Goal: Communication & Community: Answer question/provide support

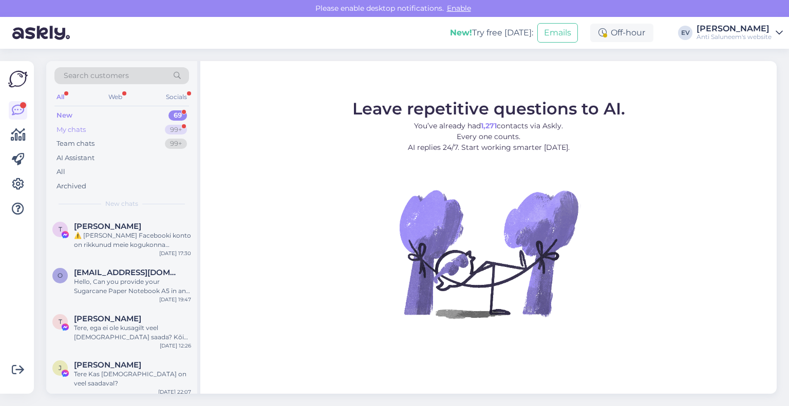
click at [77, 127] on div "My chats" at bounding box center [71, 130] width 29 height 10
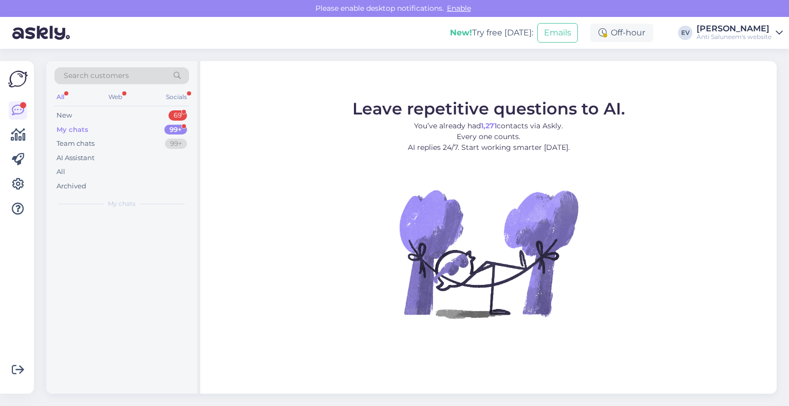
click at [77, 127] on div "My chats" at bounding box center [73, 130] width 32 height 10
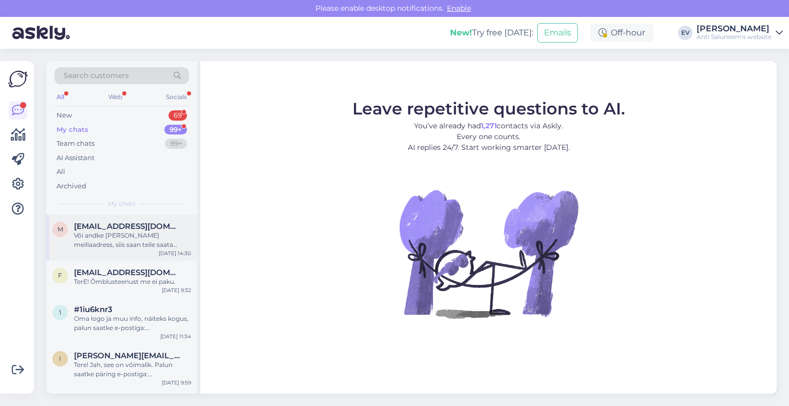
click at [149, 242] on div "Või andke [PERSON_NAME] meiliaadress, siis saan teile saata pakkumise. Vajalik …" at bounding box center [132, 240] width 117 height 18
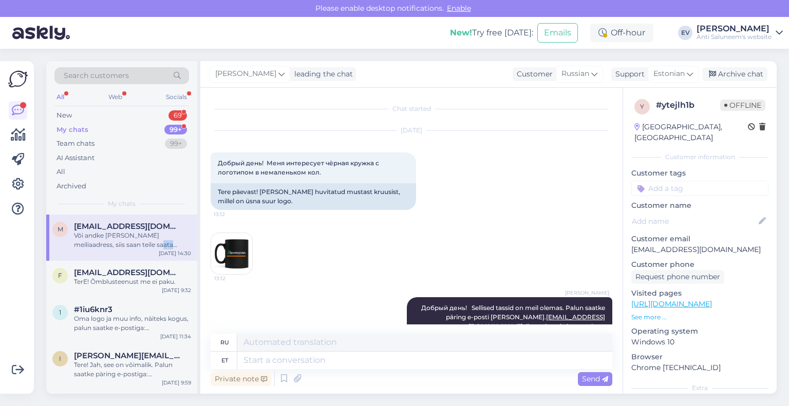
click at [149, 242] on div "Või andke [PERSON_NAME] meiliaadress, siis saan teile saata pakkumise. Vajalik …" at bounding box center [132, 240] width 117 height 18
click at [240, 248] on img at bounding box center [231, 253] width 41 height 41
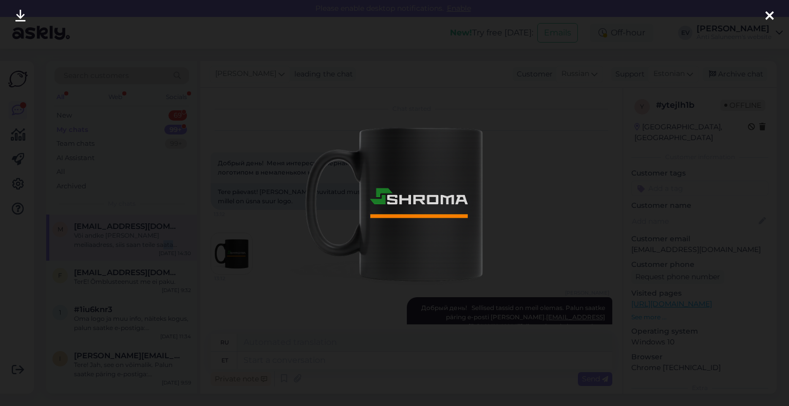
click at [240, 248] on div at bounding box center [394, 203] width 789 height 406
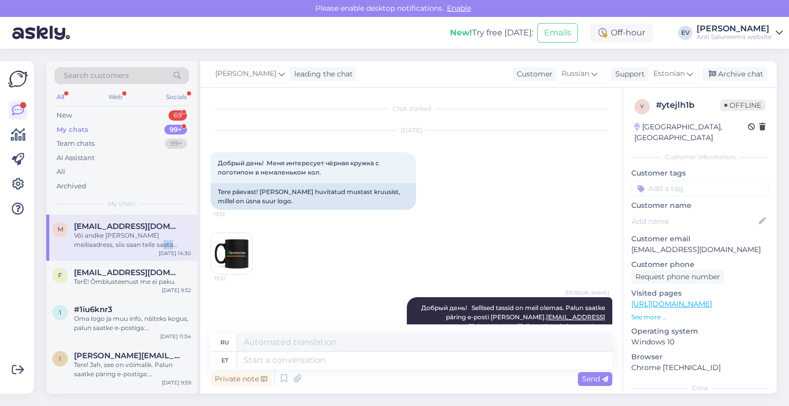
click at [240, 248] on img at bounding box center [231, 253] width 41 height 41
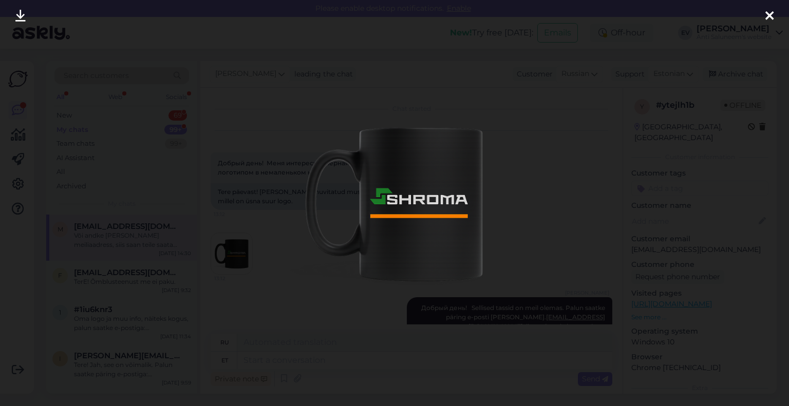
click at [767, 15] on icon at bounding box center [770, 16] width 8 height 13
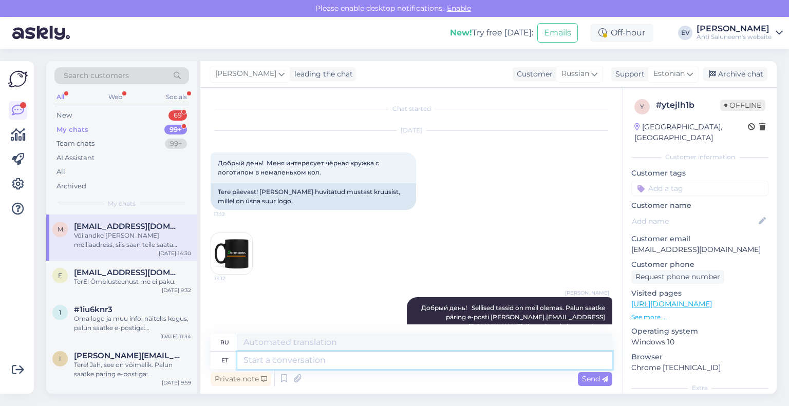
click at [328, 361] on textarea at bounding box center [424, 360] width 375 height 17
type textarea "Ootan t"
type textarea "Я жду."
type textarea "Ootan teilt i"
type textarea "Я ожидаю от тебя"
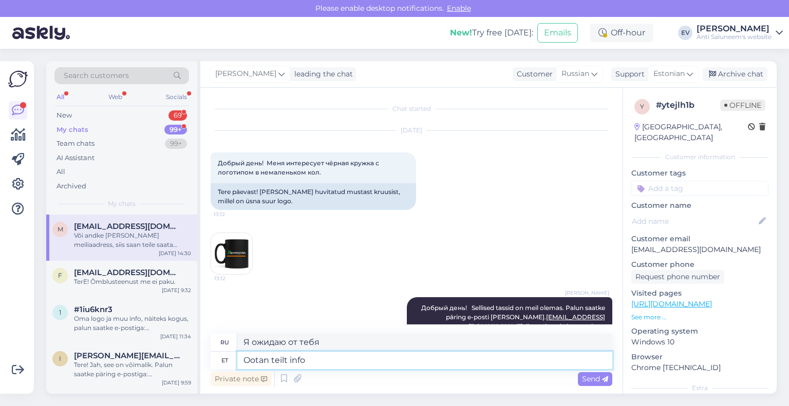
type textarea "Ootan teilt infot"
type textarea "Жду от вас информации."
type textarea "Ootan teilt infot, M"
type textarea "Я жду от вас информации,"
type textarea "Ootan teilt infot, Marina. K"
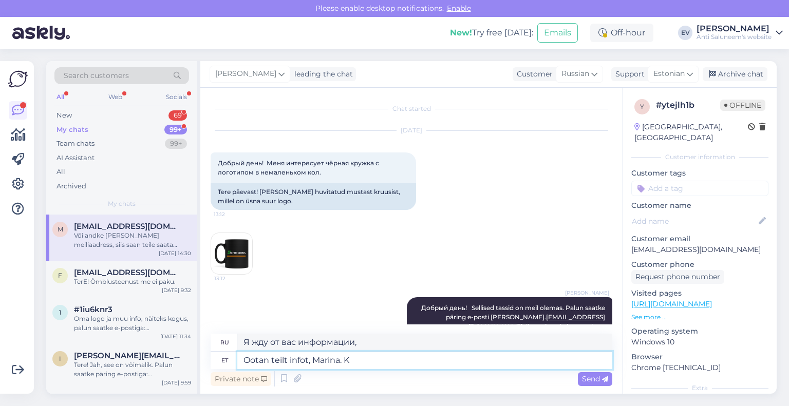
type textarea "Я с нетерпением жду вашего ответа, [PERSON_NAME]."
type textarea "Ootan teilt infot, Marina. Kas so"
type textarea "Я жду от тебя информации, [PERSON_NAME]."
type textarea "Ootan teilt infot, Marina. Kas soovite en"
type textarea "Я жду от тебя информации, [PERSON_NAME]. Ты хочешь"
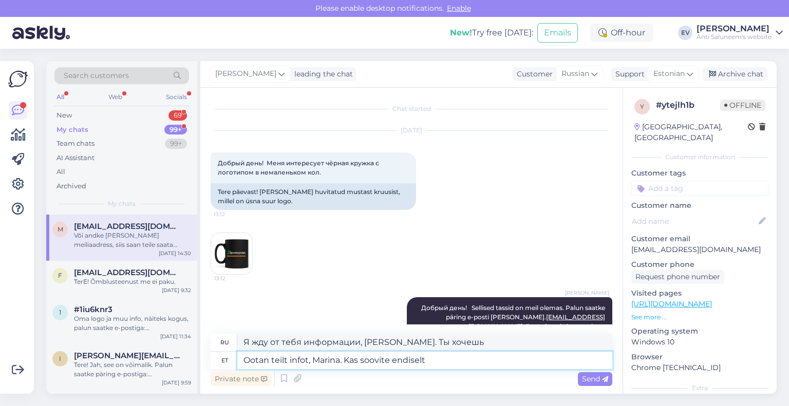
type textarea "Ootan teilt infot, Marina. Kas soovite endiselt"
type textarea "Я жду твоей информации, [PERSON_NAME]. Ты всё ещё хочешь"
type textarea "Ootan teilt infot, Marina. Kas soovite endiselt tasse. M"
type textarea "Жду ответа, [PERSON_NAME]. Чашки всё ещё нужны?"
type textarea "Ootan teilt infot, Marina. Kas soovite endiselt tasse. Mis ko"
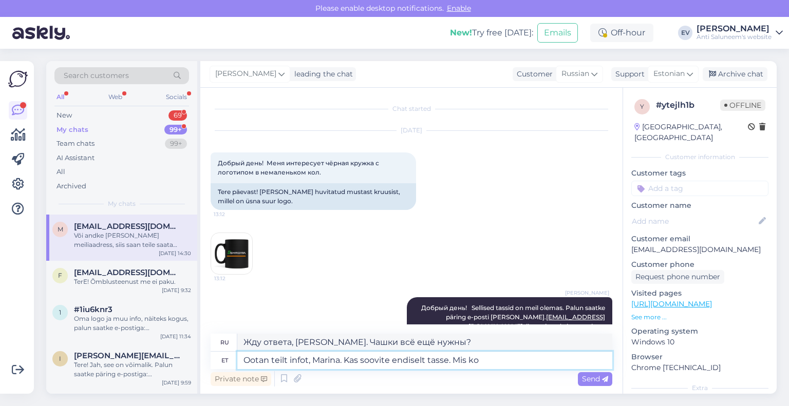
type textarea "Я жду от тебя ответа, [PERSON_NAME]. Ты всё ещё хочешь чашки? Что?"
type textarea "Ootan teilt infot, Marina. Kas soovite endiselt tasse. Mis kogs? M"
type textarea "Жду ответа, [PERSON_NAME]. Чашки ещё нужны? Что случилось?"
type textarea "Ootan teilt infot, Marina. Kas soovite endiselt tasse. Mis kogs? Mis aja"
type textarea "Я жду от тебя [PERSON_NAME], [PERSON_NAME]. Ты всё ещё хочешь чашки? Что случил…"
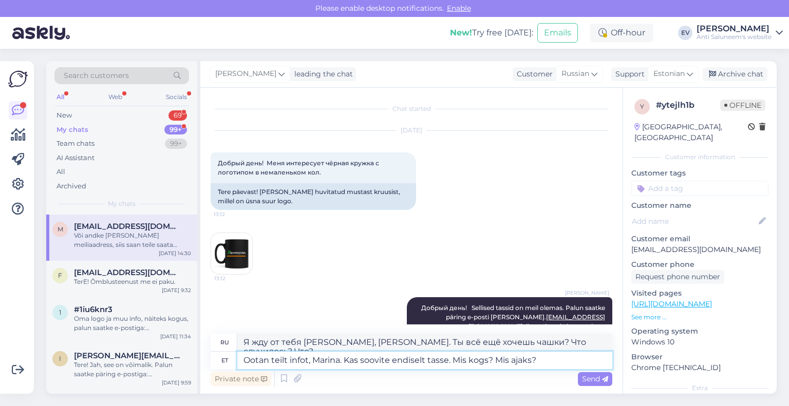
type textarea "Ootan teilt infot, Marina. Kas soovite endiselt tasse. Mis kogs? Mis ajaks?"
type textarea "Жду ответа, [PERSON_NAME]. Ты всё ещё хочешь чашки? Какие? Когда?"
type textarea "Ootan teilt infot, Marina. Kas soovite endiselt tasse. Mis kogus? Mis ajaks?"
type textarea "Жду ответа, [PERSON_NAME]. Вам ещё нужны стаканчики? Сколько? Когда?"
type textarea "Ootan teilt infot, Marina. Kas soovite endiselt tasse. Mis kogus? Mis ajaks? Mi…"
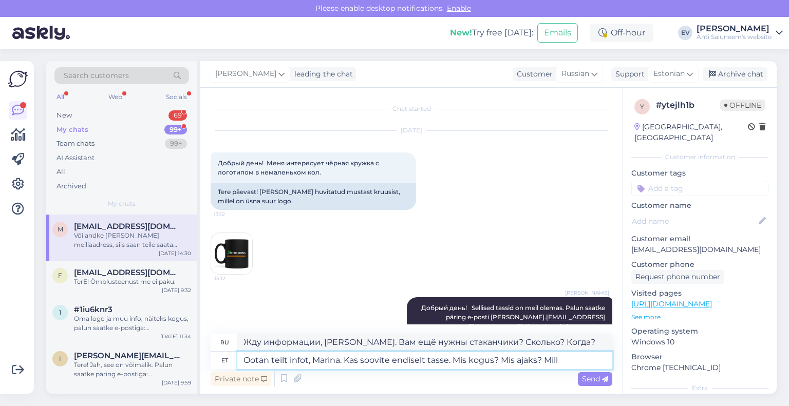
type textarea "Жду ответа, [PERSON_NAME]. Вам ещё нужны стаканчики? Сколько? Когда? Что?"
type textarea "Ootan teilt infot, Marina. Kas soovite endiselt tasse. Mis kogus? Mis ajaks? Mi…"
type textarea "Жду ответа, [PERSON_NAME]. Ты всё ещё хочешь стаканчики? Сколько? Когда? Когда?"
type textarea "Ootan teilt infot, Marina. Kas soovite endiselt tasse. Mis kogus? Mis ajaks? [P…"
type textarea "Жду ответа, [PERSON_NAME]. Ты всё ещё хочешь стаканчики? Какое количество? Когд…"
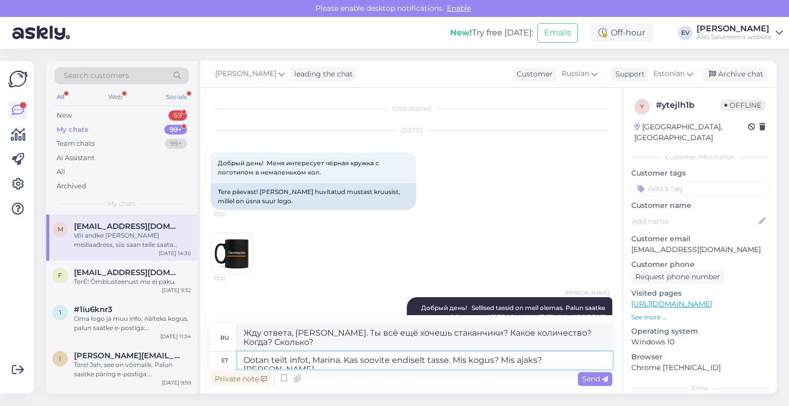
type textarea "Ootan teilt infot, Marina. Kas soovite endiselt tasse. Mis kogus? Mis ajaks? [G…"
type textarea "Жду ответа, [PERSON_NAME]. Вам ещё нужны стаканчики? Сколько? Когда? Миллин."
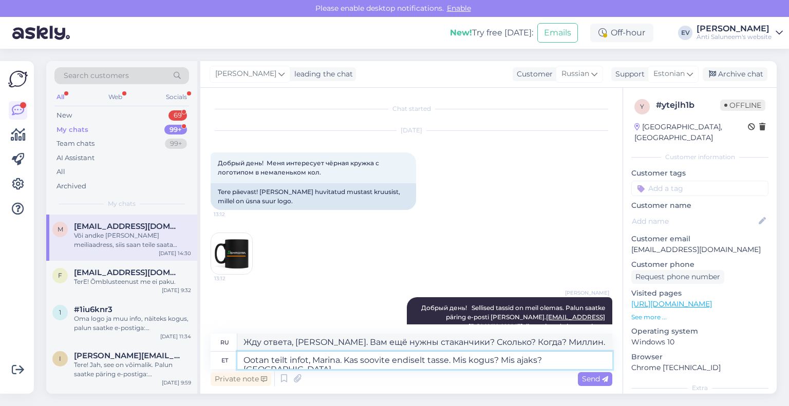
type textarea "Ootan teilt infot, Marina. Kas soovite endiselt tasse. Mis kogus? Mis ajaks? [G…"
type textarea "Жду ответа, [PERSON_NAME]. Ты всё ещё хочешь стаканчики? Сколько? Когда? Какие?"
type textarea "Ootan teilt infot, Marina. Kas soovite endiselt tasse. Mis kogus? Mis ajaks? Mi…"
type textarea "Жду ответа, [PERSON_NAME]. Вам ещё нужны чашки? Сколько? Когда? Сколько стоит"
type textarea "Ootan teilt infot, Marina. Kas soovite endiselt tasse. Mis kogus? Mis ajaks? Mi…"
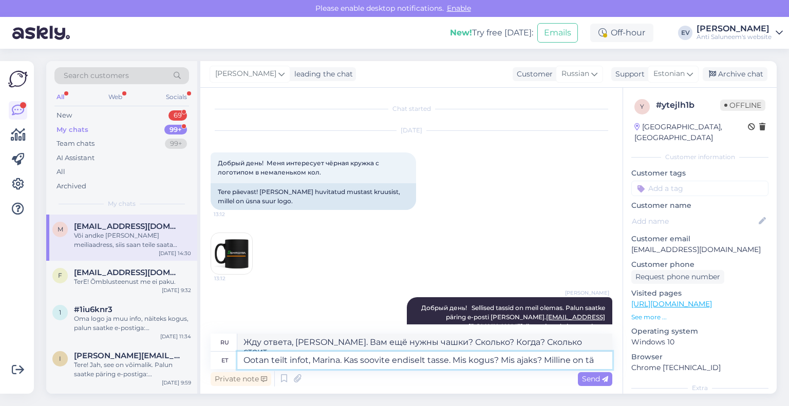
type textarea "Жду информации, [PERSON_NAME]. Вам ещё нужны стаканчики? Какое количество? На к…"
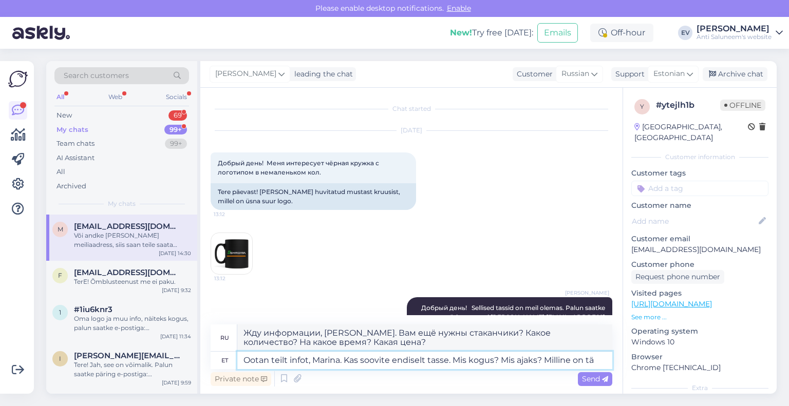
type textarea "Ootan teilt infot, Marina. Kas soovite endiselt tasse. Mis kogus? Mis ajaks? Mi…"
type textarea "Жду ответа, [PERSON_NAME]. Вам ещё нужны стаканчики? Какое количество? Когда? С…"
type textarea "Ootan teilt infot, Marina. Kas soovite endiselt tasse. Mis kogus? Mis ajaks? Mi…"
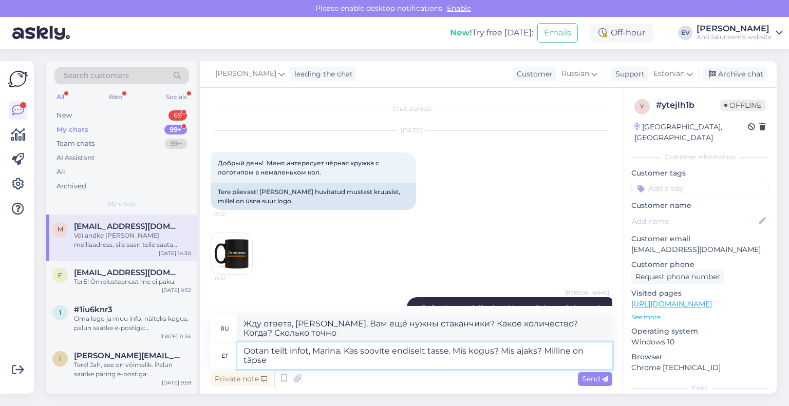
type textarea "Жду ответа, [PERSON_NAME]. Ты всё ещё хочешь стаканчики? Сколько? Когда? В чём …"
type textarea "Ootan teilt infot, Marina. Kas soovite endiselt tasse. Mis kogus? Mis ajaks? Mi…"
type textarea "Я жду от тебя ответа, [PERSON_NAME]. Ты всё ещё хочешь чашки? Какое количество?…"
type textarea "Ootan teilt infot, Marina. Kas soovite endiselt tasse. Mis kogus? Mis ajaks? Mi…"
type textarea "Жду информации, [PERSON_NAME]. Вам ещё нужны стаканчики? Какое количество? На к…"
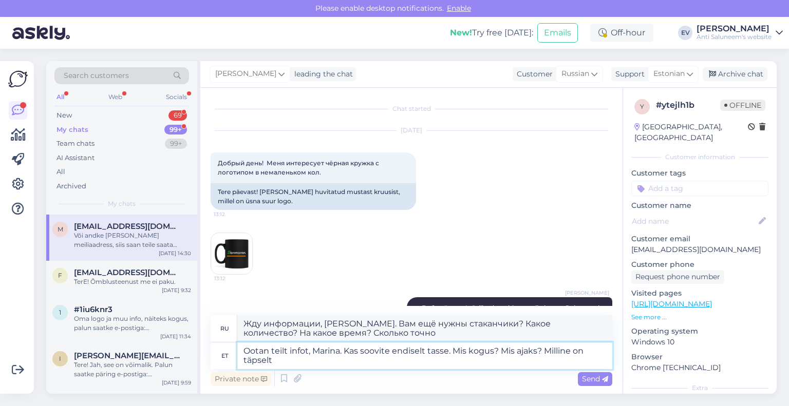
type textarea "Ootan teilt infot, Marina. Kas soovite endiselt tasse. Mis kogus? Mis ajaks? Mi…"
type textarea "Жду информации, [PERSON_NAME]. Вам ещё нужны стаканчики? Какое количество? На к…"
type textarea "Ootan teilt infot, Marina. Kas soovite endiselt tasse. Mis kogus? Mis ajaks? Mi…"
type textarea "Жду информации, [PERSON_NAME]. Вам ещё нужны стаканчики? Какое количество? На к…"
type textarea "Ootan teilt infot, Marina. Kas soovite endiselt tasse. Mis kogus? Mis ajaks? Mi…"
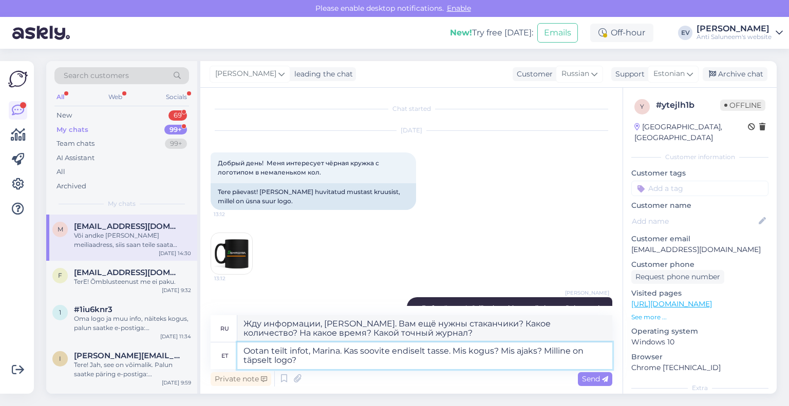
type textarea "Жду ответа, [PERSON_NAME]. Ты всё ещё хочешь чашки? Сколько? Когда? Какой именн…"
type textarea "Ootan teilt infot, Marina. Kas soovite endiselt tasse. Mis kogus? Mis ajaks? Mi…"
type textarea "Жду информации, [PERSON_NAME]. Вам ещё нужны стаканчики? Сколько? На какой срок…"
type textarea "Ootan teilt infot, Marina. Kas soovite endiselt tasse. Mis kogus? Mis ajaks? Mi…"
type textarea "Жду ответа, [PERSON_NAME]. Ты всё ещё хочешь чашки? Сколько? Когда? Какой именн…"
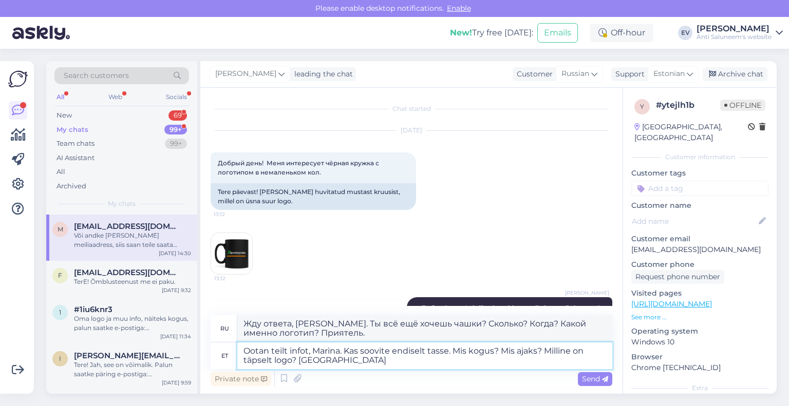
type textarea "Ootan teilt infot, Marina. Kas soovite endiselt tasse. Mis kogus? Mis ajaks? Mi…"
type textarea "Жду ответа, [PERSON_NAME]. Вам ещё нужны стаканчики? Сколько? Когда? Какой имен…"
type textarea "Ootan teilt infot, Marina. Kas soovite endiselt tasse. Mis kogus? Mis ajaks? Mi…"
type textarea "Жду информации, [PERSON_NAME]. Вам ещё нужны стаканчики? Сколько? Когда? Какой …"
type textarea "Ootan teilt infot, Marina. Kas soovite endiselt tasse. Mis kogus? Mis ajaks? Mi…"
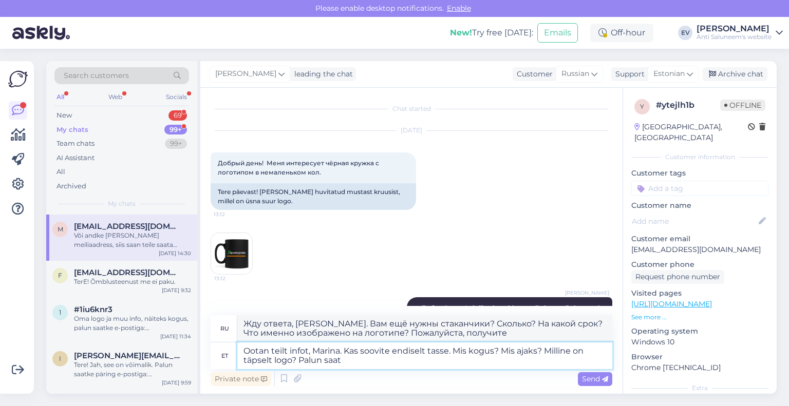
type textarea "Жду информации, [PERSON_NAME]. Вам ещё нужны чашки? Какое количество? На какой …"
type textarea "Ootan teilt infot, Marina. Kas soovite endiselt tasse. Mis kogus? Mis ajaks? Mi…"
type textarea "Жду информации, [PERSON_NAME]. Вам ещё нужны чашки? Сколько? Когда? Какой именн…"
type textarea "Ootan teilt infot, Marina. Kas soovite endiselt tasse. Mis kogus? Mis ajaks? Mi…"
type textarea "Жду информации, [PERSON_NAME]. Вам ещё нужны стаканчики? Сколько? На какой срок…"
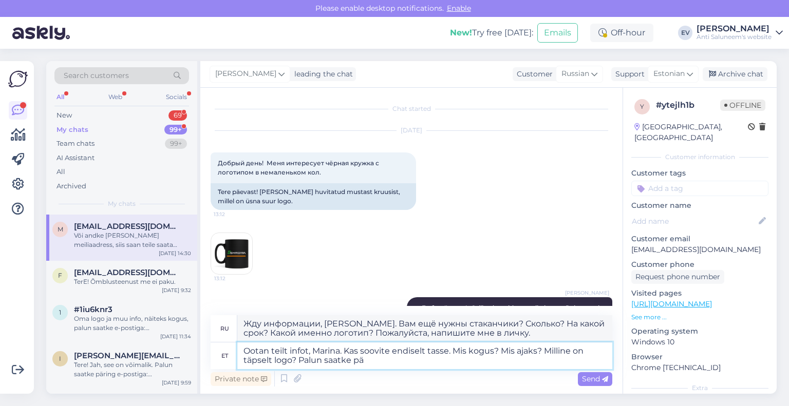
type textarea "Ootan teilt infot, Marina. Kas soovite endiselt tasse. Mis kogus? Mis ajaks? Mi…"
type textarea "Жду информации, [PERSON_NAME]. Вам ещё нужны чашки? Сколько? Когда? Какой именн…"
type textarea "Ootan teilt infot, Marina. Kas soovite endiselt tasse. Mis kogus? Mis ajaks? Mi…"
type textarea "Жду информации, [PERSON_NAME]. Вам ещё нужны чашки? Сколько? Когда? Какой именн…"
type textarea "Ootan teilt infot, Marina. Kas soovite endiselt tasse. Mis kogus? Mis ajaks? Mi…"
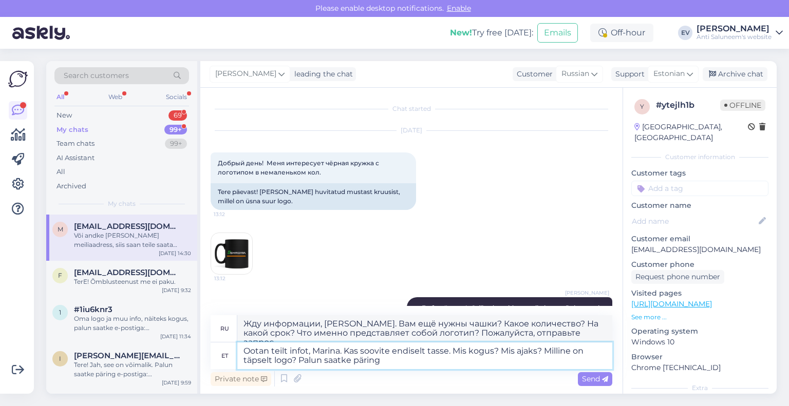
type textarea "Жду вашего ответа, [PERSON_NAME]. Вам ещё нужны чашки? Какое количество? На как…"
type textarea "Ootan teilt infot, Marina. Kas soovite endiselt tasse. Mis kogus? Mis ajaks? Mi…"
type textarea "Жду вашего ответа, [PERSON_NAME]. Вам ещё нужны чашки? Какое количество? На как…"
type textarea "Ootan teilt infot, Marina. Kas soovite endiselt tasse. Mis kogus? Mis ajaks? Mi…"
type textarea "Жду информации, [PERSON_NAME]. Вам ещё нужны чашки? Какое количество? На какой …"
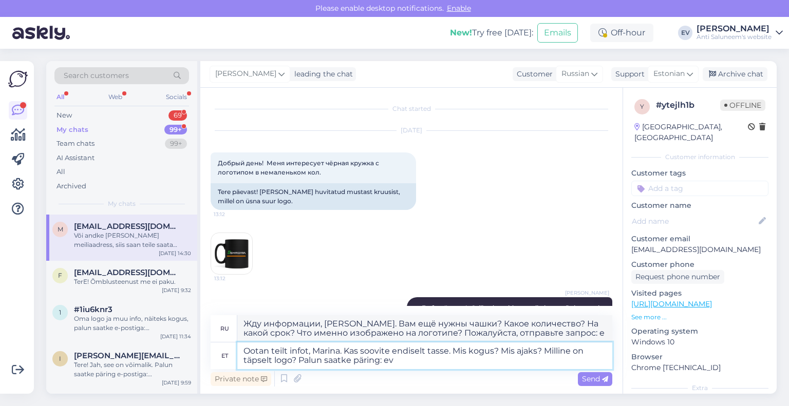
type textarea "Ootan teilt infot, Marina. Kas soovite endiselt tasse. Mis kogus? Mis ajaks? Mi…"
type textarea "Жду информации, [PERSON_NAME]. Вам ещё нужны чашки? Сколько? На какой срок? Что…"
type textarea "Ootan teilt infot, Marina. Kas soovite endiselt tasse. Mis kogus? Mis ajaks? Mi…"
type textarea "[PERSON_NAME], жду вашего ответа. Вам ещё нужны чашки? Сколько? На какой срок? …"
type textarea "Ootan teilt infot, Marina. Kas soovite endiselt tasse. Mis kogus? Mis ajaks? Mi…"
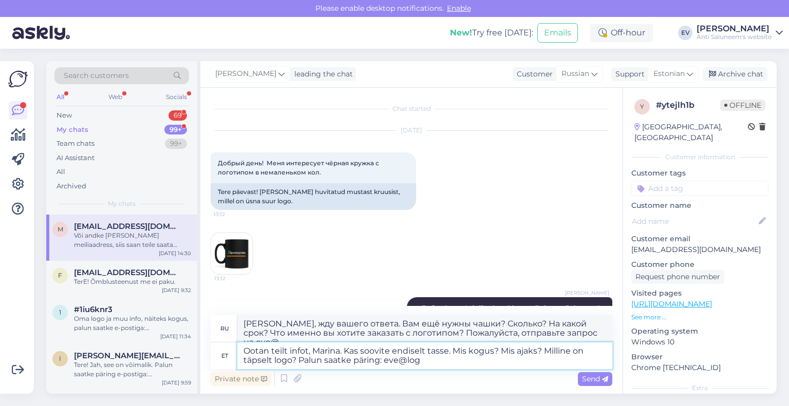
type textarea "Жду информации, [PERSON_NAME]. Вам ещё нужны чашки? Сколько? На какой срок? Что…"
type textarea "Ootan teilt infot, Marina. Kas soovite endiselt tasse. Mis kogus? Mis ajaks? Mi…"
type textarea "Жду вашего ответа, [PERSON_NAME]. Вам ещё нужны чашки? Сколько? На какой срок? …"
type textarea "Ootan teilt infot, Marina. Kas soovite endiselt tasse. Mis kogus? Mis ajaks? Mi…"
type textarea "С нетерпением жду вашего ответа, [PERSON_NAME]. Вам ещё нужны чашки? Какое коли…"
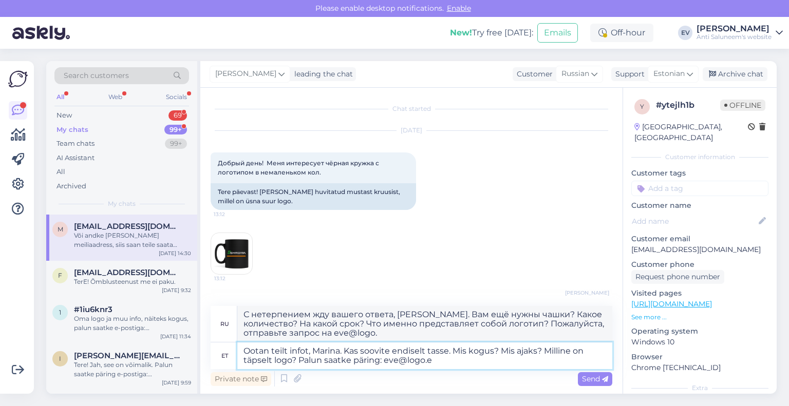
type textarea "Ootan teilt infot, Marina. Kas soovite endiselt tasse. Mis kogus? Mis ajaks? Mi…"
type textarea "Жду информации от тебя, [PERSON_NAME]. Ты ещё хочешь чашки? Какое количество? Н…"
type textarea "Ootan teilt infot, Marina. Kas soovite endiselt tasse. Mis kogus? Mis ajaks? Mi…"
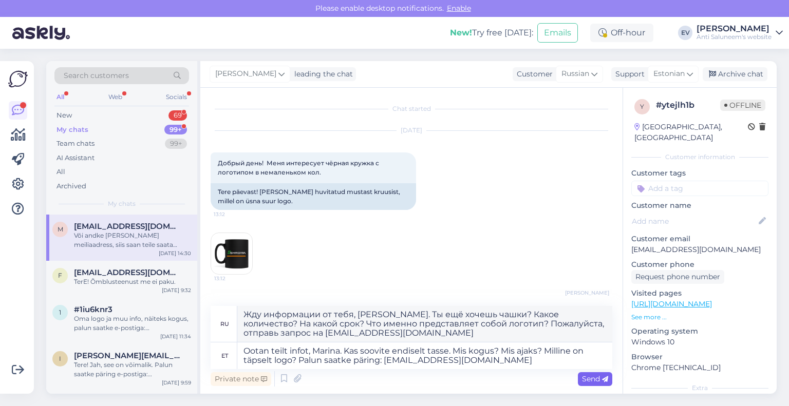
click at [593, 377] on span "Send" at bounding box center [595, 379] width 26 height 9
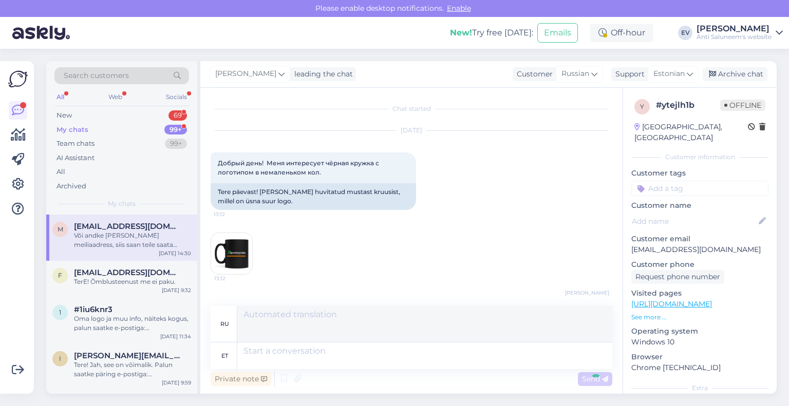
scroll to position [279, 0]
